Goal: Task Accomplishment & Management: Manage account settings

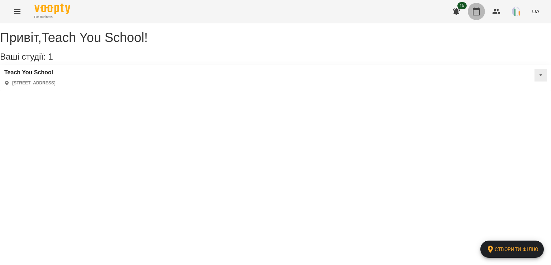
click at [478, 11] on icon "button" at bounding box center [476, 11] width 9 height 9
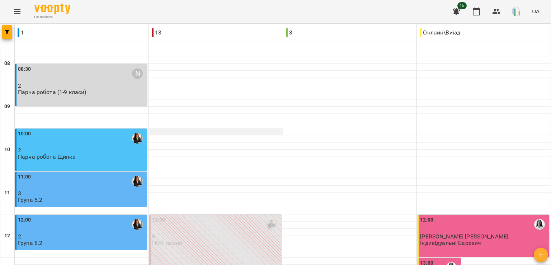
scroll to position [162, 0]
type input "**********"
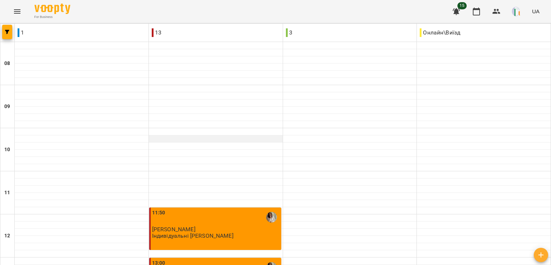
scroll to position [384, 0]
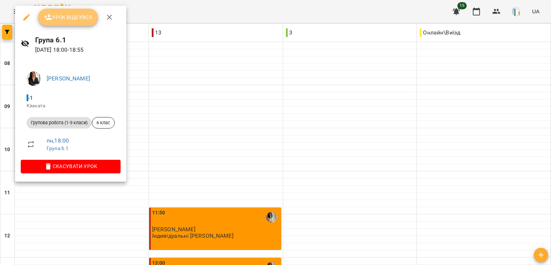
click at [74, 20] on span "Урок відбувся" at bounding box center [68, 17] width 49 height 9
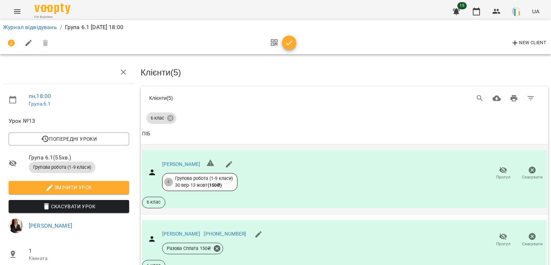
scroll to position [240, 0]
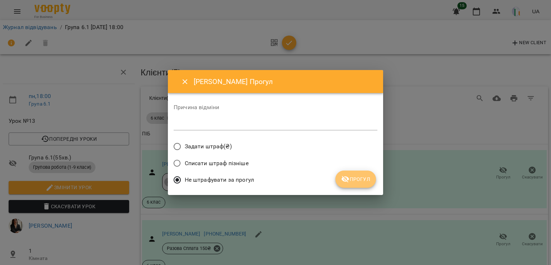
click at [361, 177] on span "Прогул" at bounding box center [355, 179] width 29 height 9
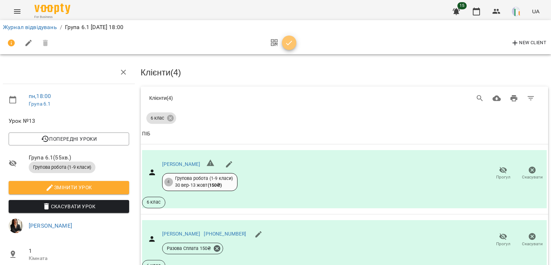
click at [287, 42] on icon "button" at bounding box center [289, 43] width 9 height 9
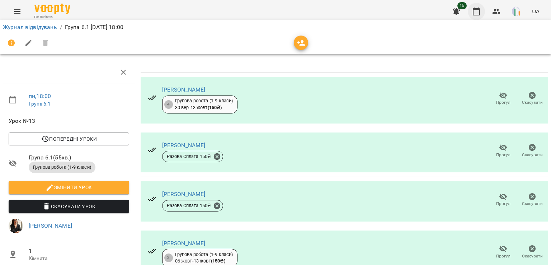
click at [478, 11] on icon "button" at bounding box center [476, 11] width 9 height 9
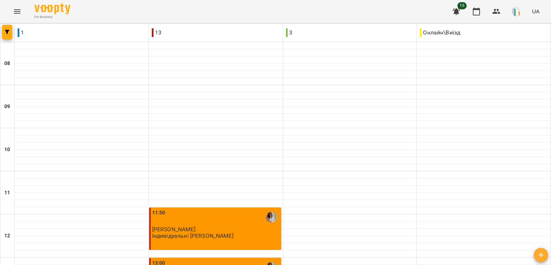
scroll to position [384, 0]
